Goal: Navigation & Orientation: Find specific page/section

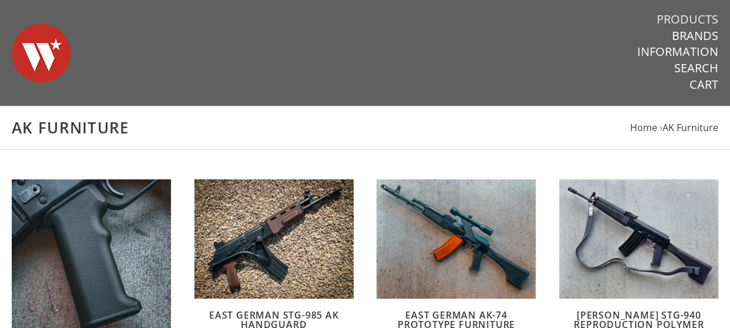
click at [704, 16] on link "Products" at bounding box center [688, 19] width 62 height 15
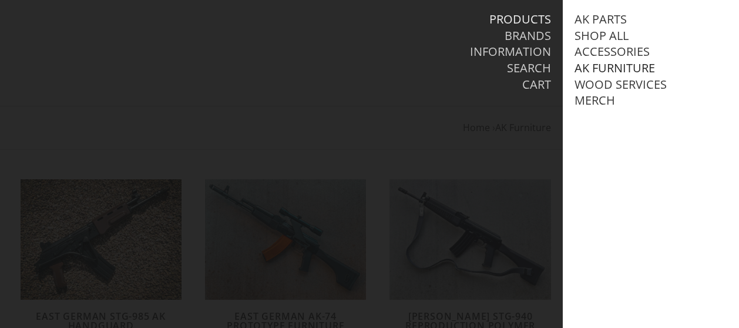
click at [630, 64] on link "AK Furniture" at bounding box center [615, 68] width 80 height 15
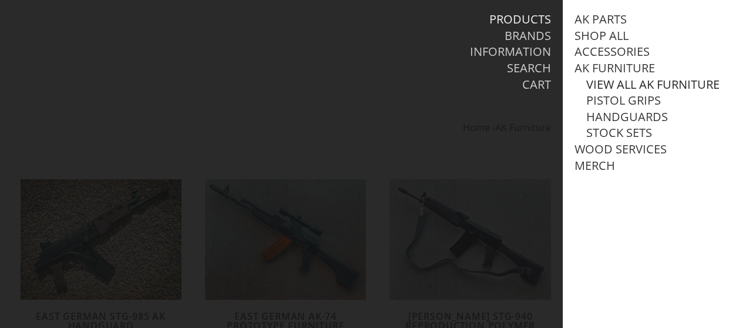
click at [622, 85] on link "View all AK Furniture" at bounding box center [652, 84] width 133 height 15
